Goal: Information Seeking & Learning: Learn about a topic

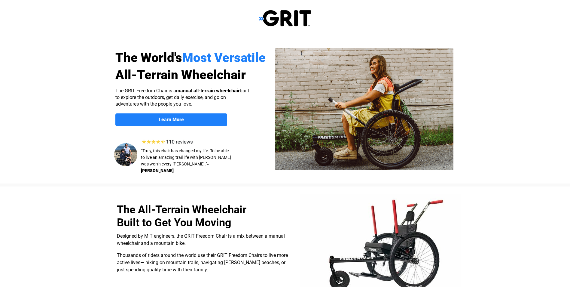
select select "CA"
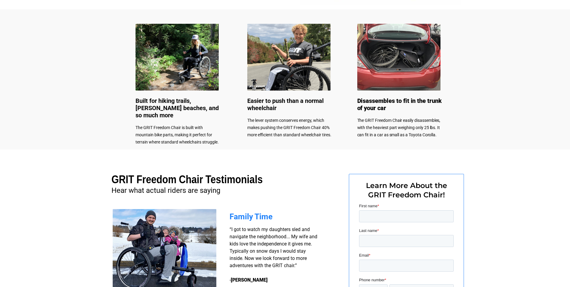
scroll to position [202, 0]
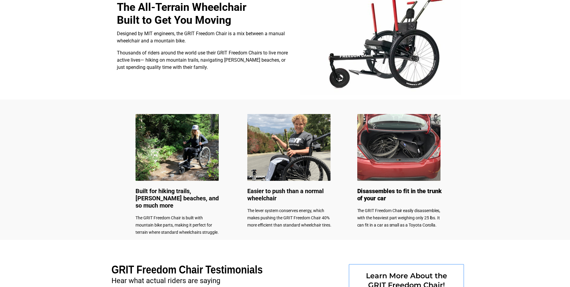
click at [282, 154] on img at bounding box center [288, 147] width 83 height 67
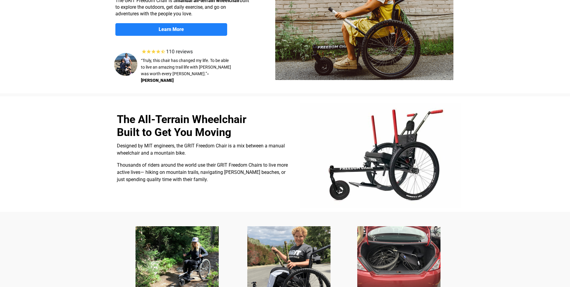
scroll to position [22, 0]
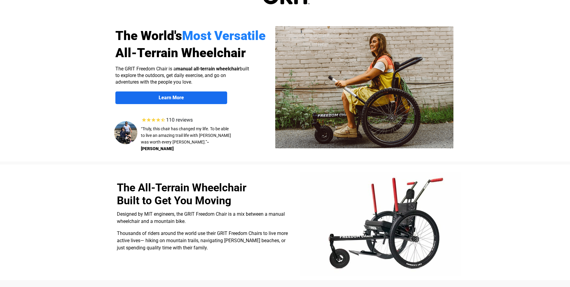
click at [188, 93] on link "Learn More" at bounding box center [171, 97] width 112 height 13
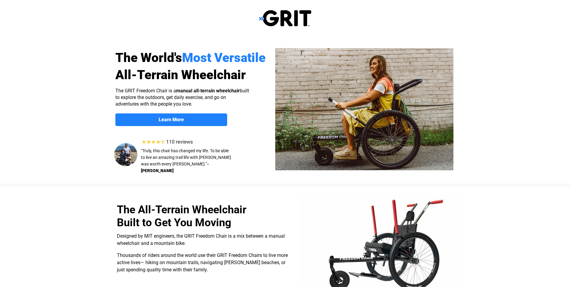
scroll to position [466, 0]
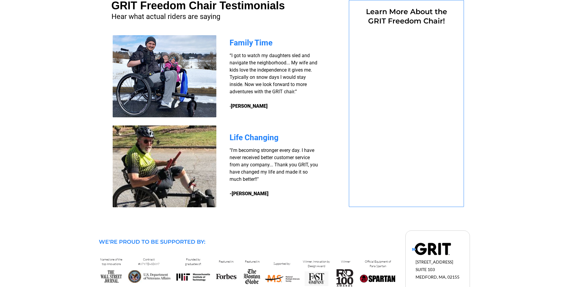
select select "CA"
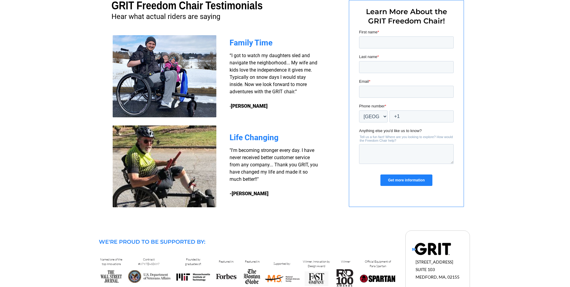
scroll to position [0, 0]
click at [381, 37] on input "First name *" at bounding box center [406, 42] width 95 height 12
type input "NESTOR"
click at [384, 65] on input "Last name *" at bounding box center [406, 67] width 95 height 12
type input "FERNANDES"
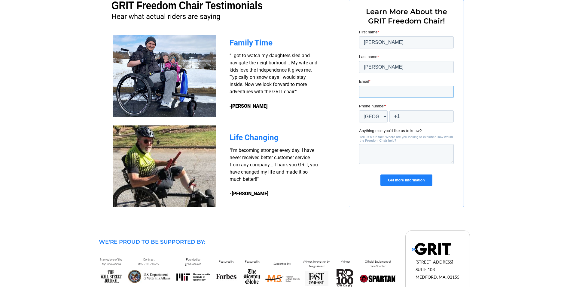
click at [382, 88] on input "Email *" at bounding box center [406, 92] width 95 height 12
type input "burt2233@yahoo.com"
click at [404, 180] on input "Get more information" at bounding box center [406, 179] width 52 height 11
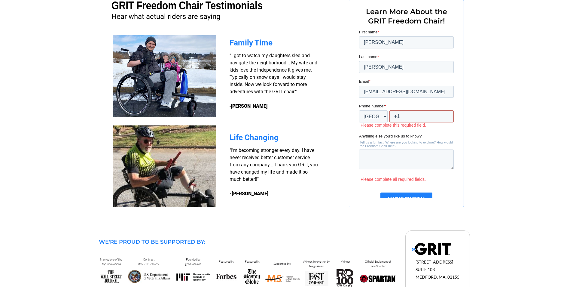
click at [402, 115] on input "+1" at bounding box center [421, 116] width 64 height 12
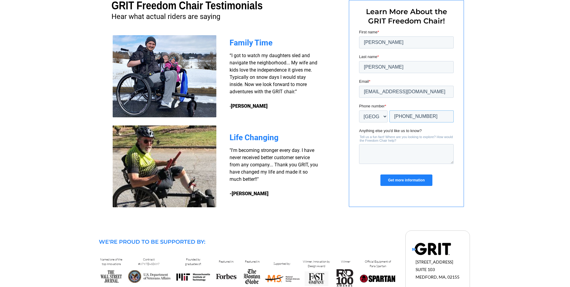
type input "+1 16477825140"
click at [410, 176] on input "Get more information" at bounding box center [406, 179] width 52 height 11
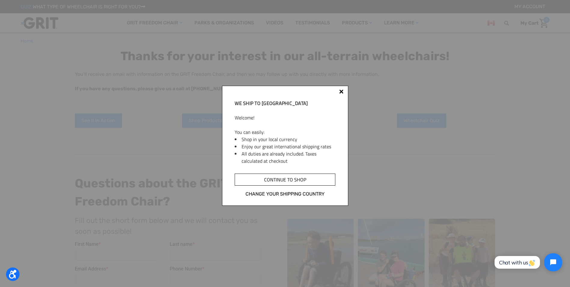
click at [293, 181] on input "Continue to shop" at bounding box center [285, 179] width 100 height 12
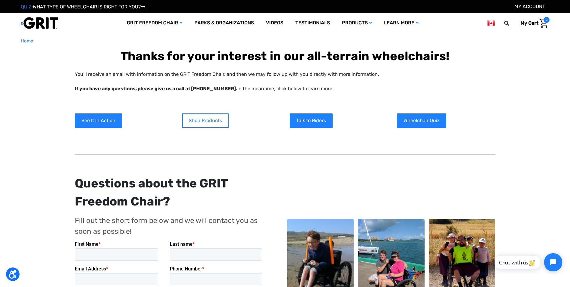
click at [201, 117] on link "Shop Products" at bounding box center [205, 120] width 47 height 14
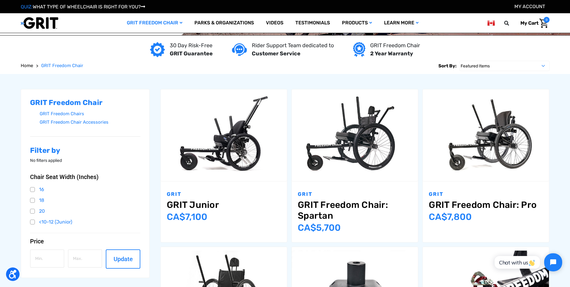
scroll to position [60, 0]
click at [352, 150] on img "GRIT Freedom Chair: Spartan,$3,995.00\a" at bounding box center [355, 135] width 126 height 84
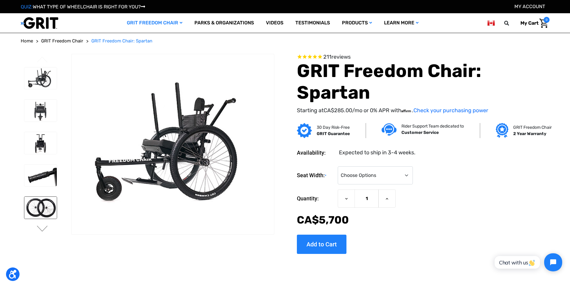
click at [46, 207] on img at bounding box center [40, 208] width 33 height 22
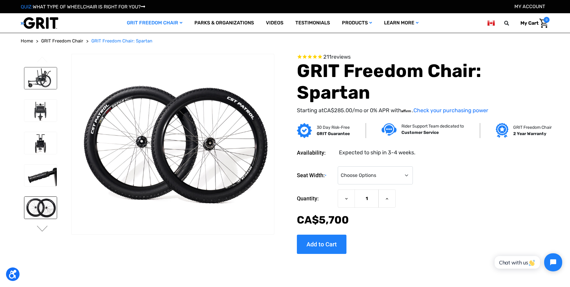
click at [41, 72] on img at bounding box center [40, 78] width 33 height 22
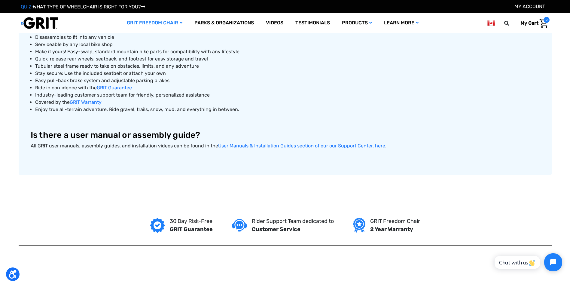
scroll to position [361, 0]
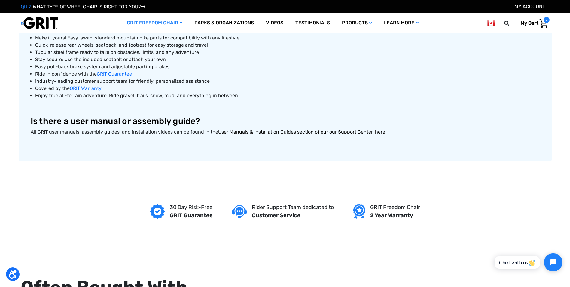
click at [275, 134] on link "User Manuals & Installation Guides section of our our Support Center, here" at bounding box center [301, 132] width 167 height 6
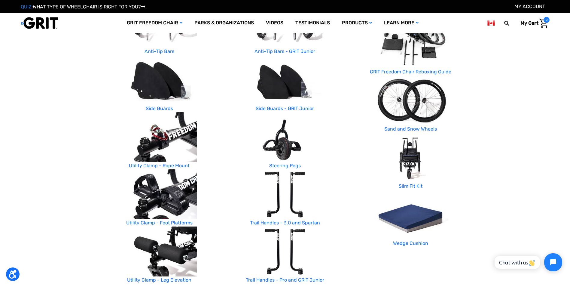
scroll to position [210, 0]
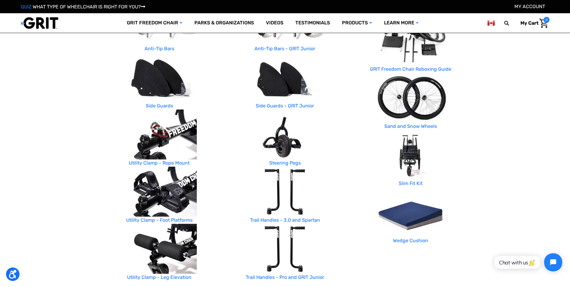
click at [177, 142] on img at bounding box center [159, 134] width 75 height 50
click at [170, 163] on link "Utility Clamp - Rope Mount" at bounding box center [159, 163] width 61 height 6
